Goal: Navigation & Orientation: Find specific page/section

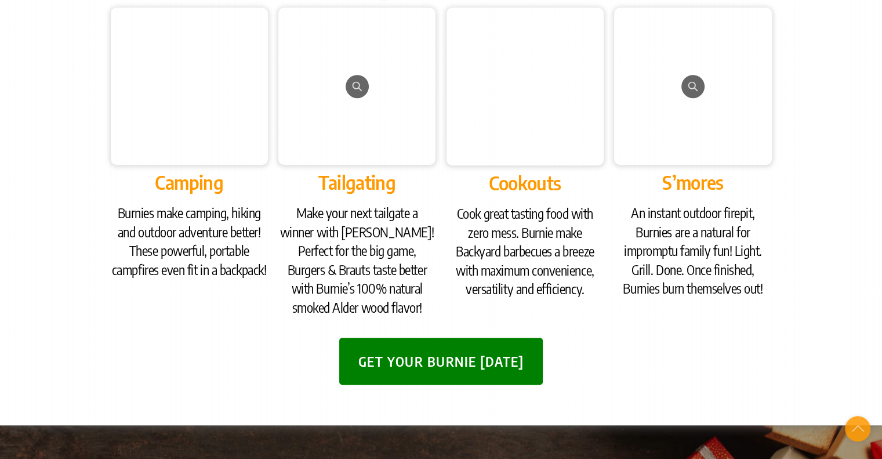
scroll to position [696, 0]
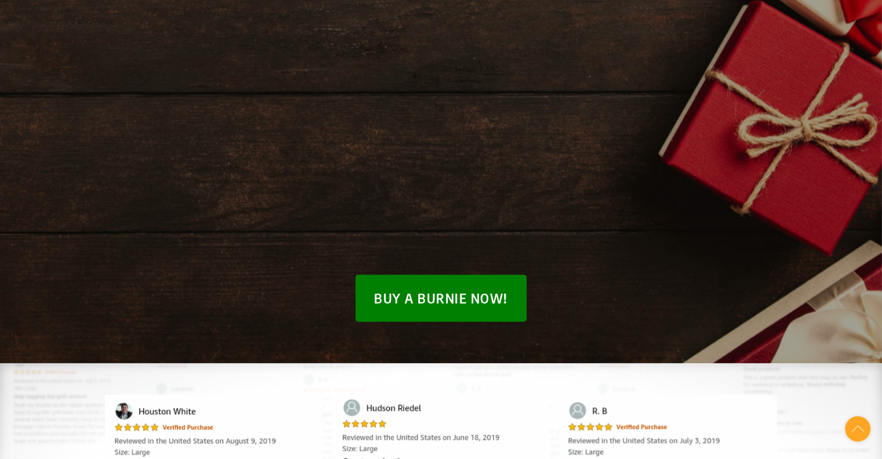
scroll to position [1508, 0]
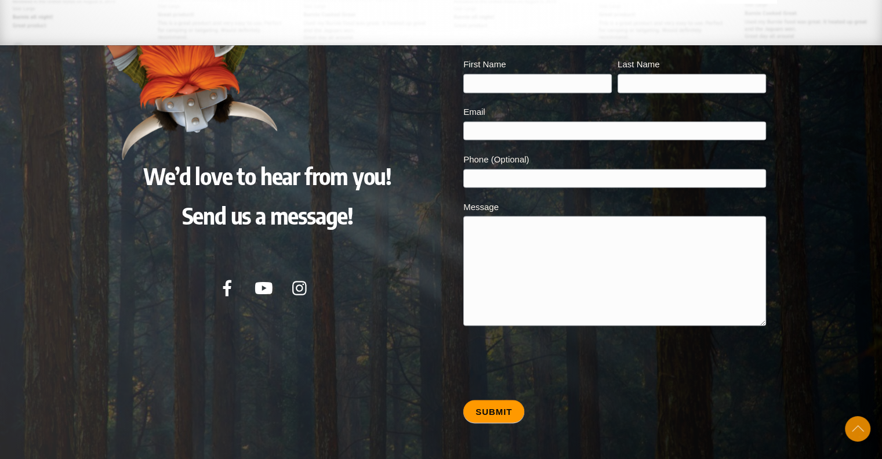
scroll to position [2088, 0]
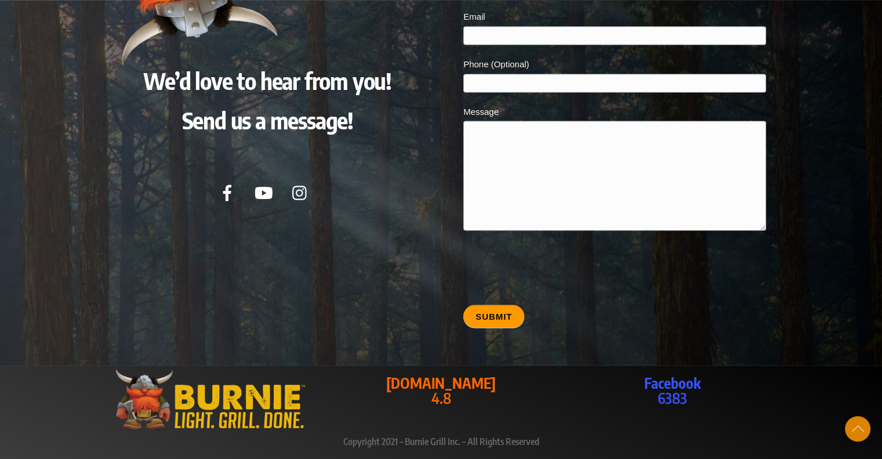
scroll to position [2170, 0]
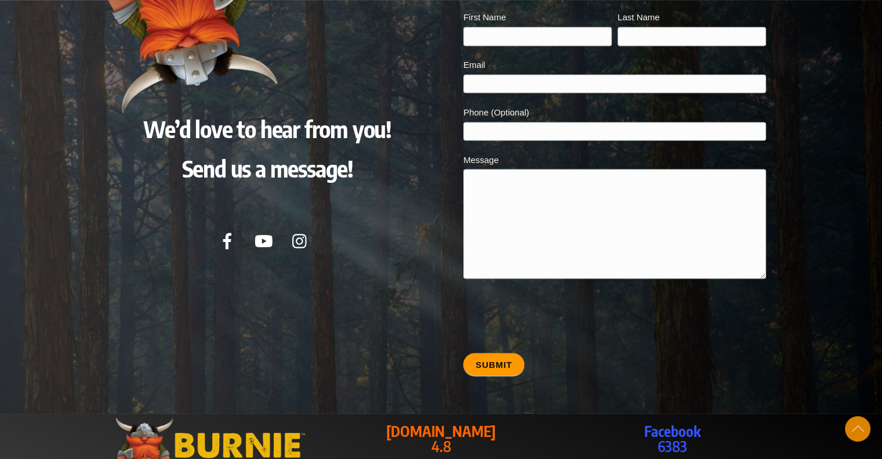
scroll to position [2170, 0]
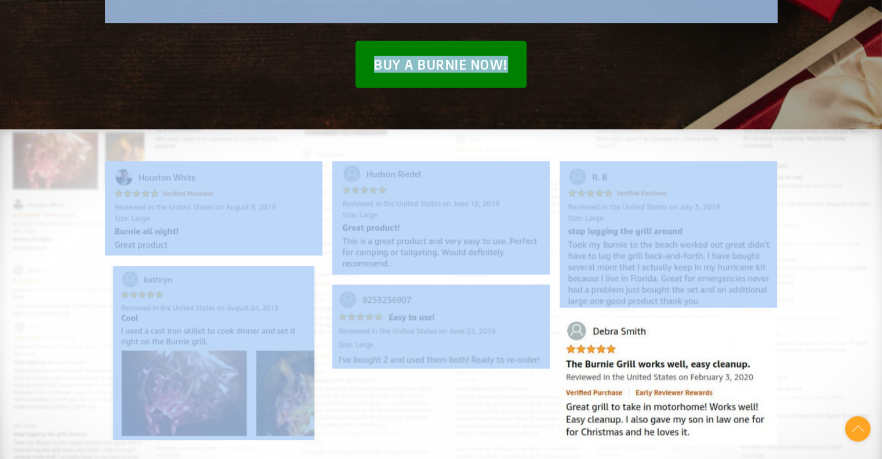
scroll to position [1798, 0]
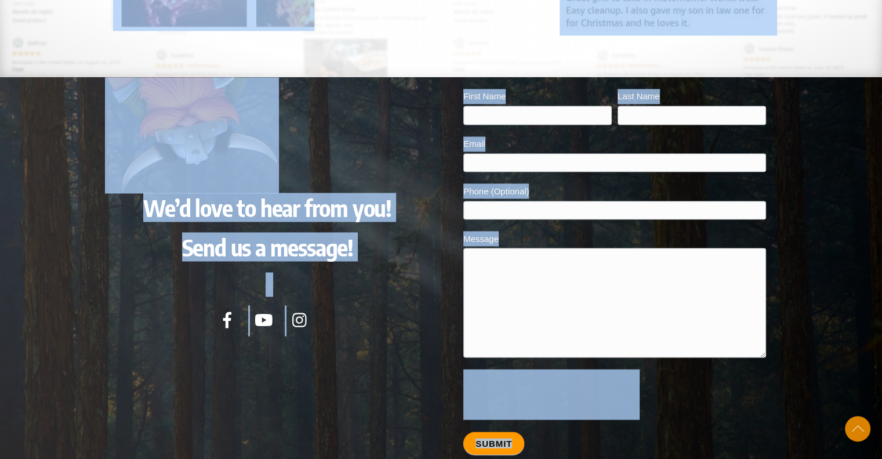
scroll to position [2146, 0]
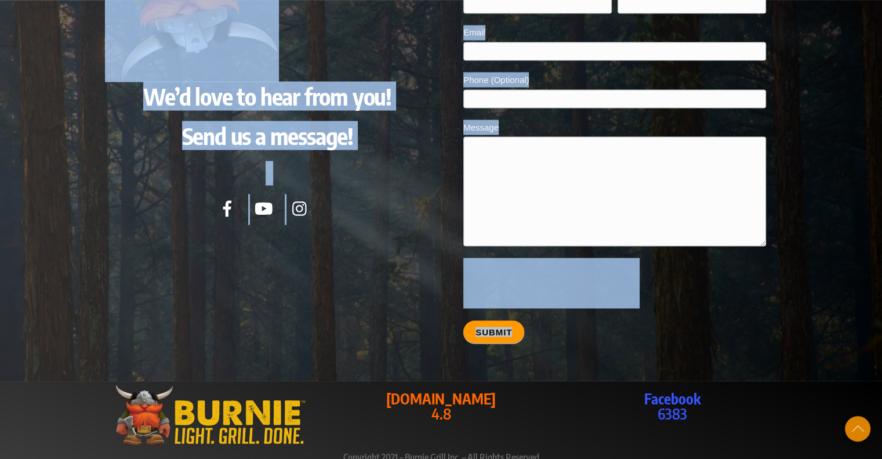
drag, startPoint x: 217, startPoint y: 111, endPoint x: 694, endPoint y: 333, distance: 525.9
